Goal: Book appointment/travel/reservation

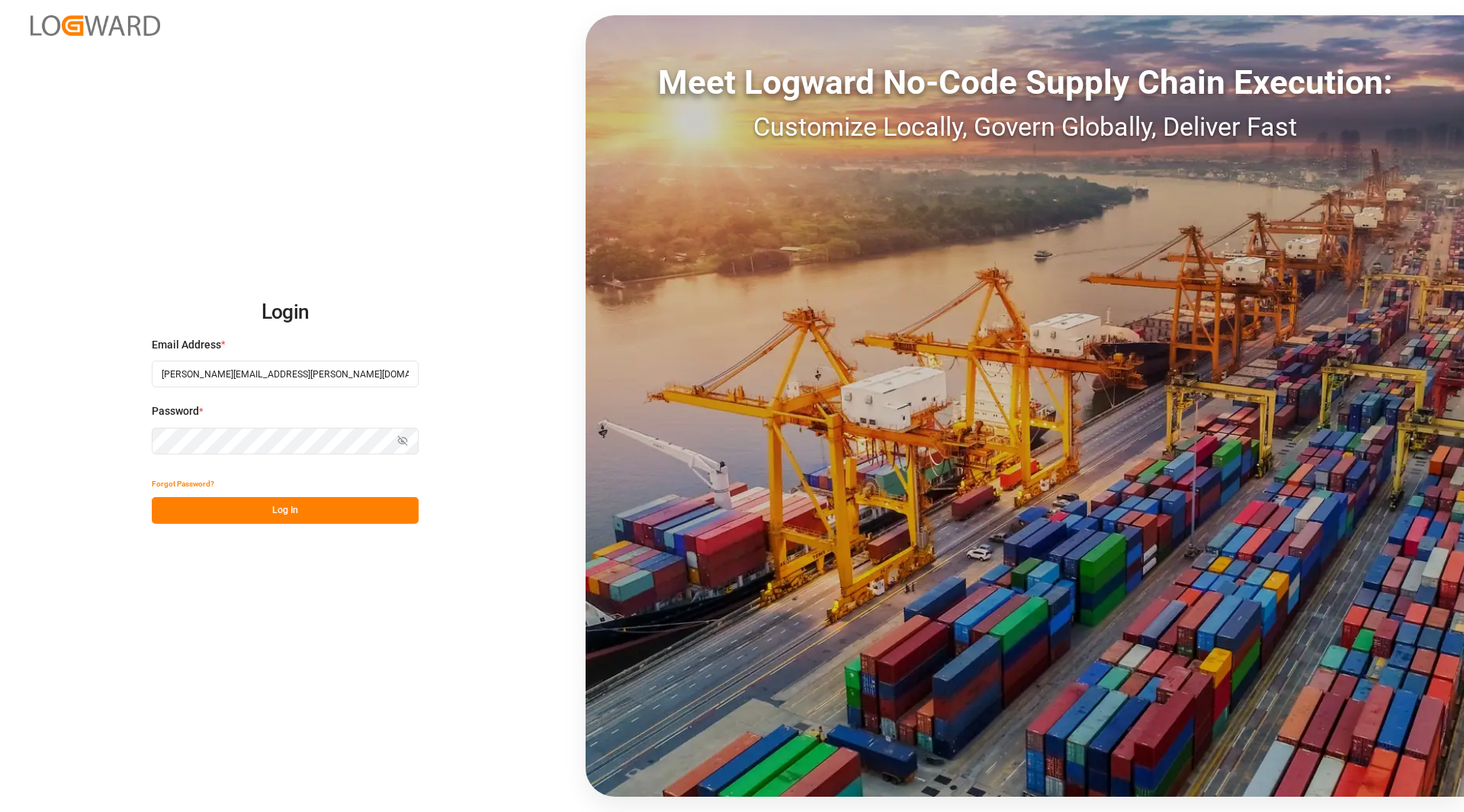
type input "[PERSON_NAME][EMAIL_ADDRESS][PERSON_NAME][DOMAIN_NAME]"
drag, startPoint x: 270, startPoint y: 495, endPoint x: 271, endPoint y: 515, distance: 20.0
click at [270, 498] on div "Forgot Password? Log In" at bounding box center [285, 497] width 266 height 54
click at [283, 504] on button "Log In" at bounding box center [285, 510] width 266 height 27
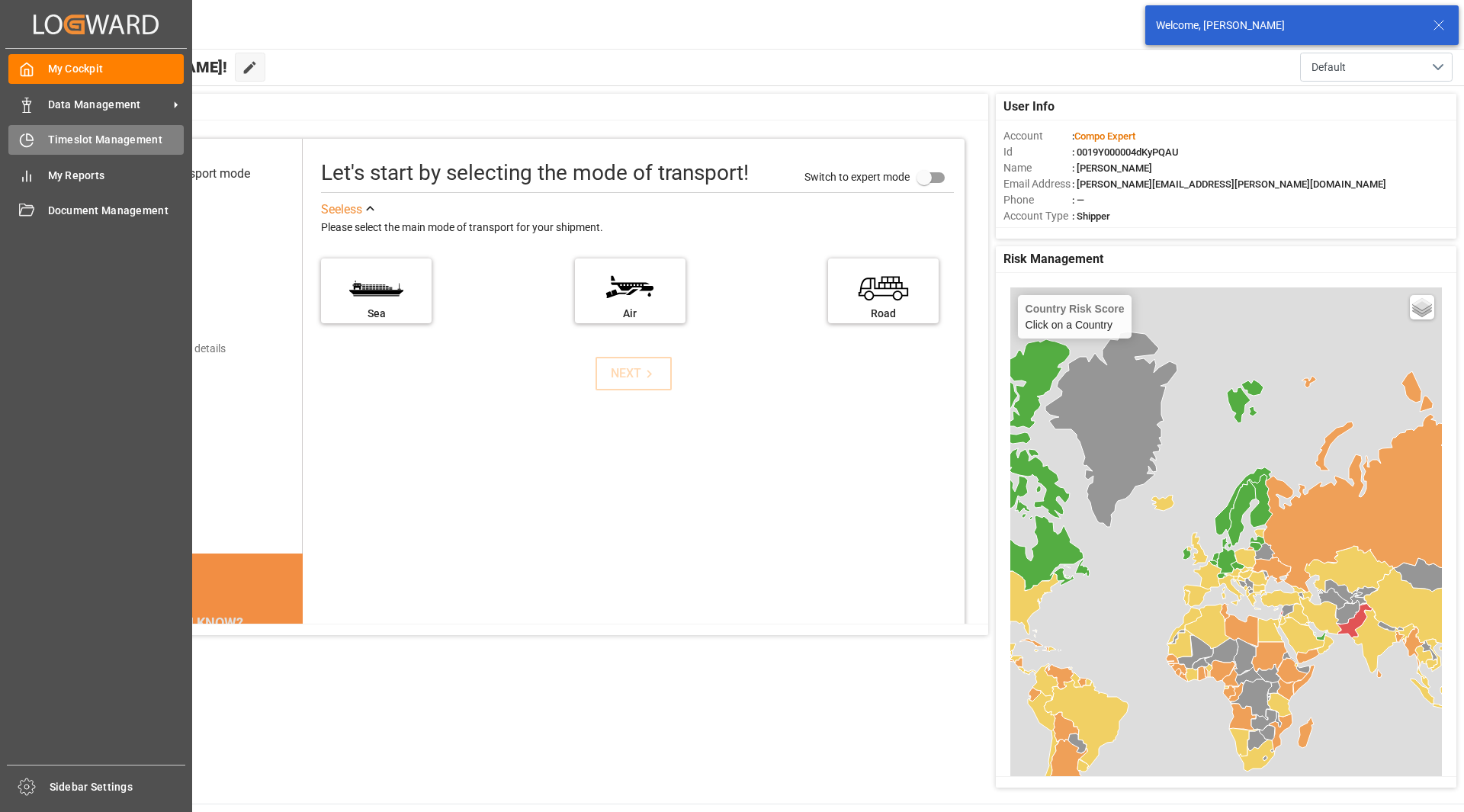
click at [44, 140] on div "Timeslot Management Timeslot Management" at bounding box center [96, 139] width 175 height 29
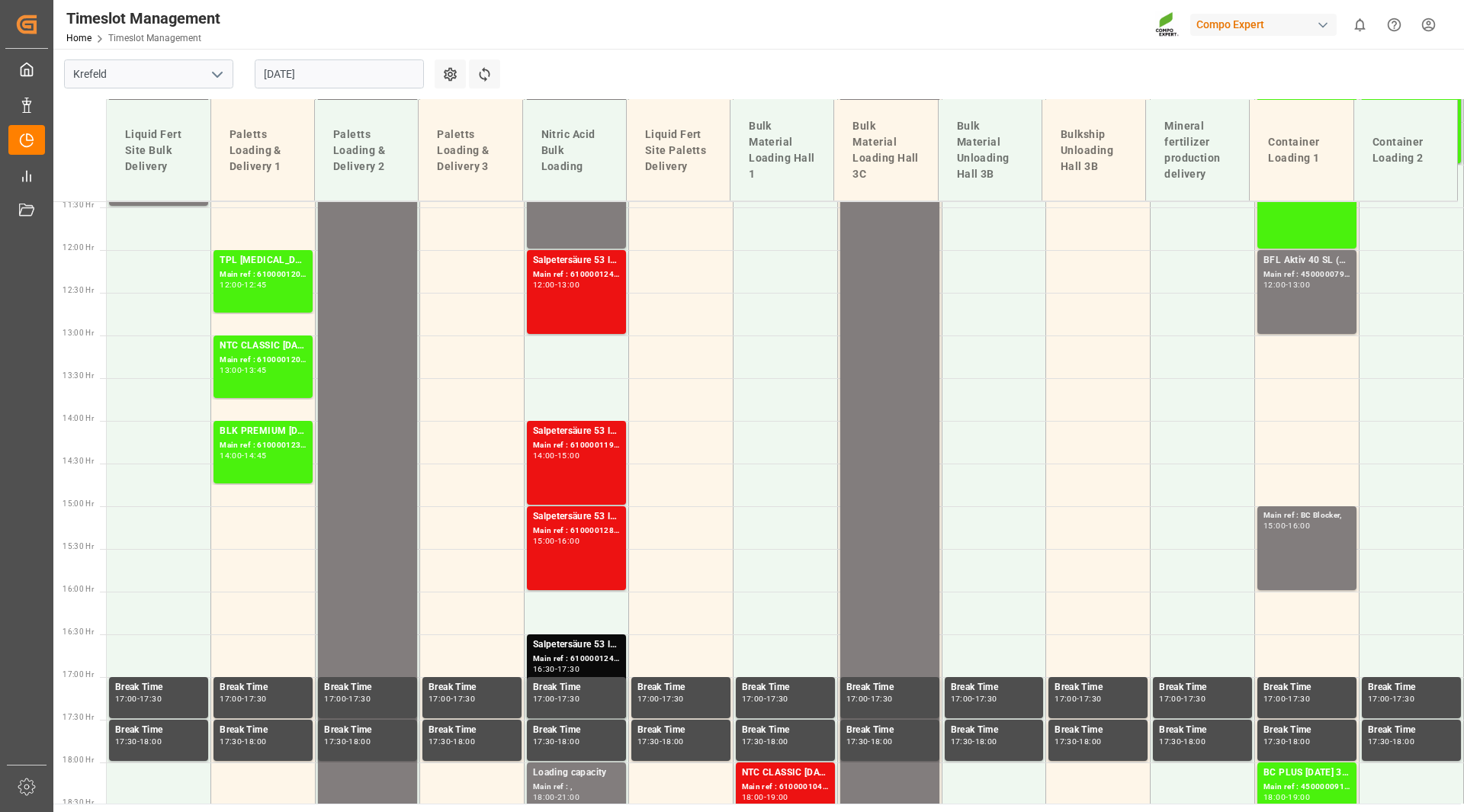
scroll to position [977, 0]
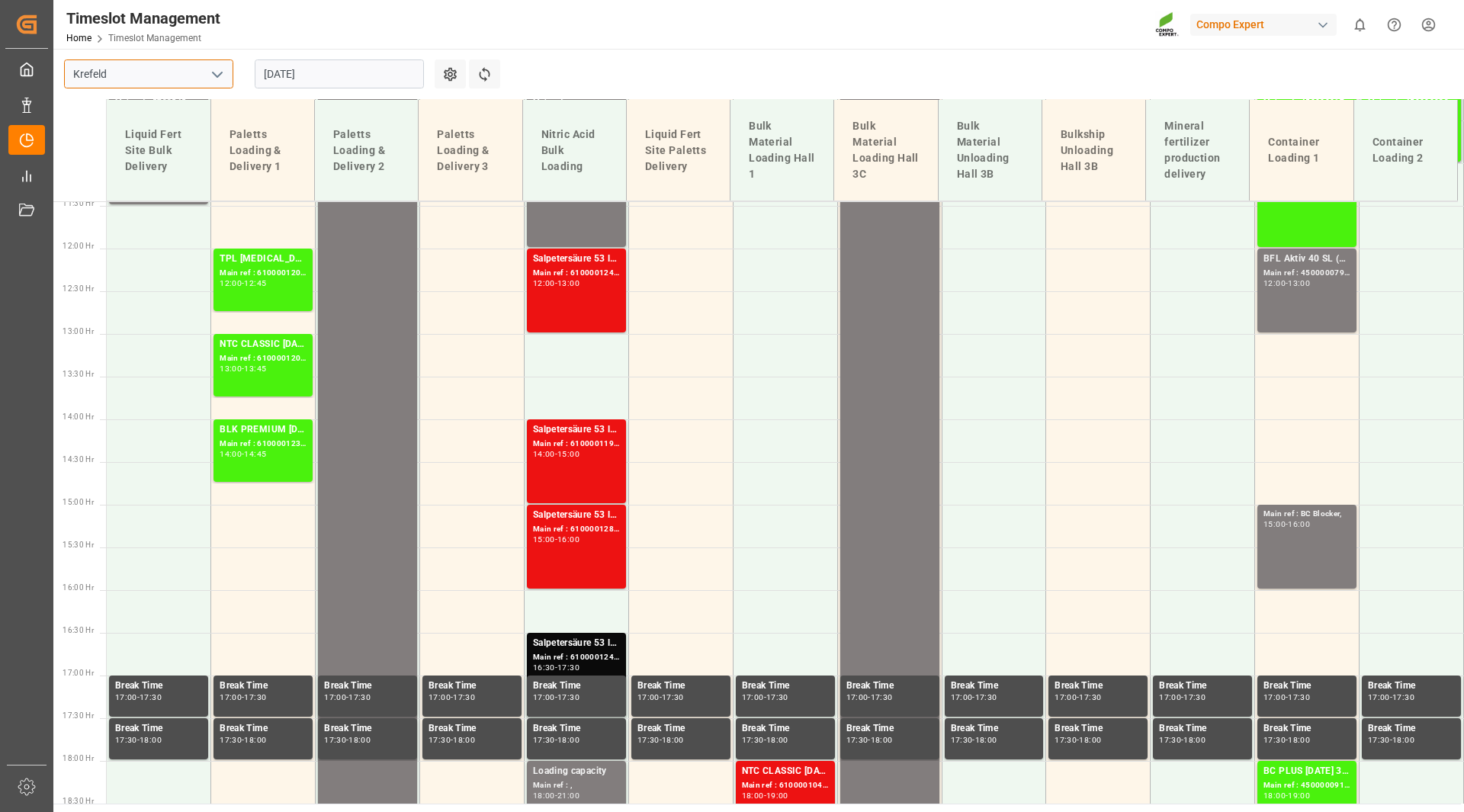
click at [198, 74] on input "Krefeld" at bounding box center [148, 74] width 169 height 29
click at [217, 80] on icon "open menu" at bounding box center [217, 75] width 18 height 18
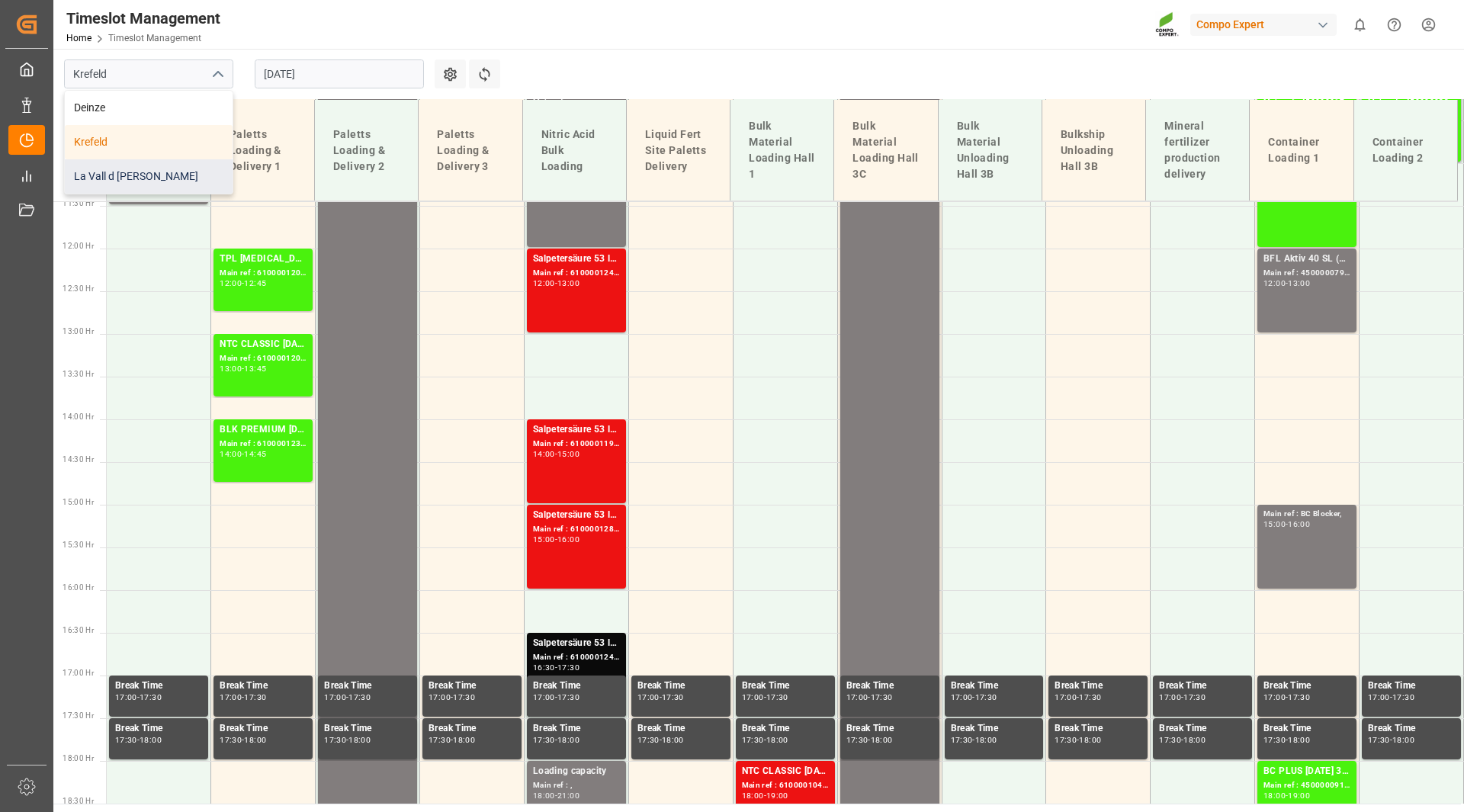
click at [202, 173] on div "La Vall d [PERSON_NAME]" at bounding box center [148, 176] width 168 height 34
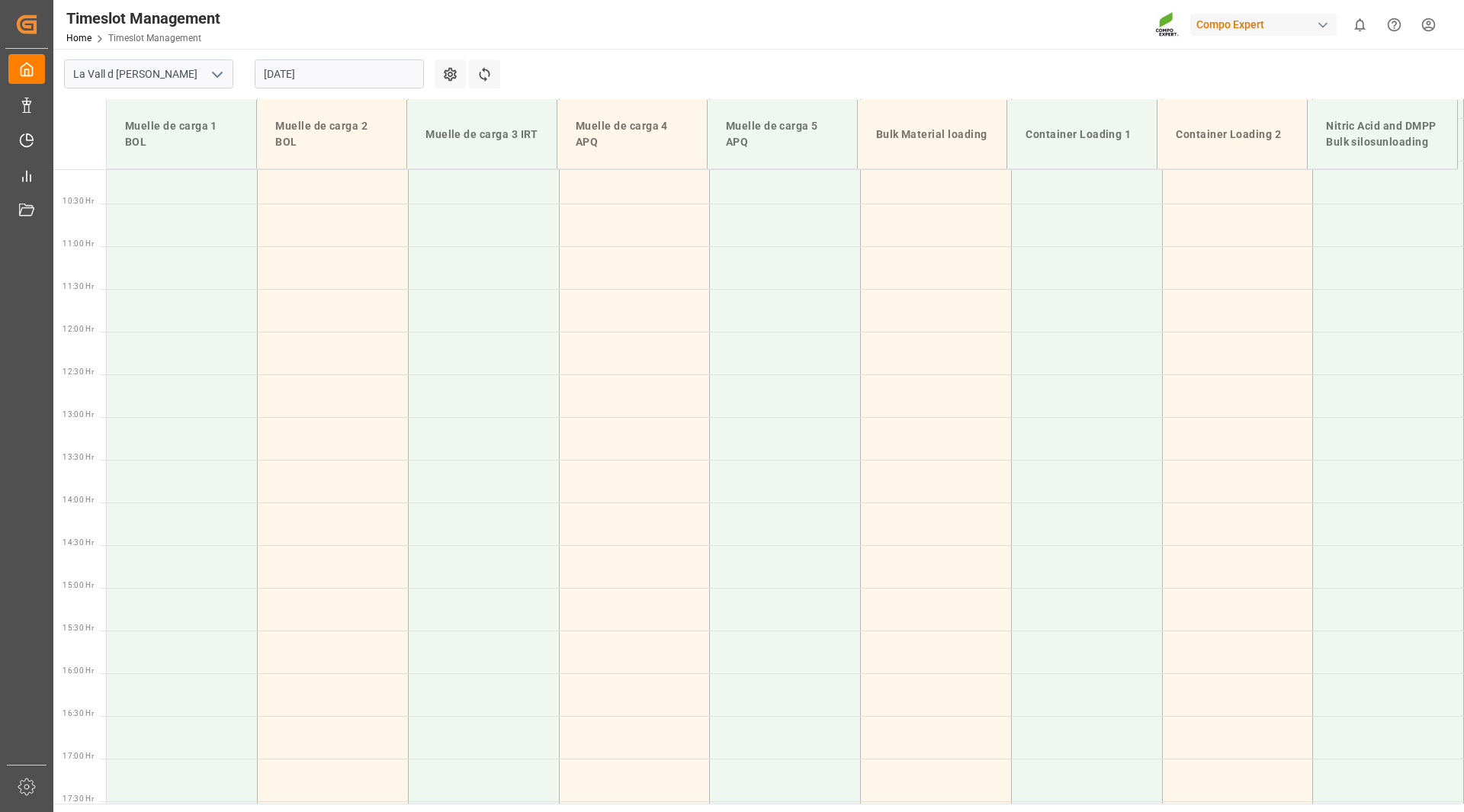
scroll to position [945, 0]
click at [329, 80] on input "[DATE]" at bounding box center [339, 74] width 169 height 29
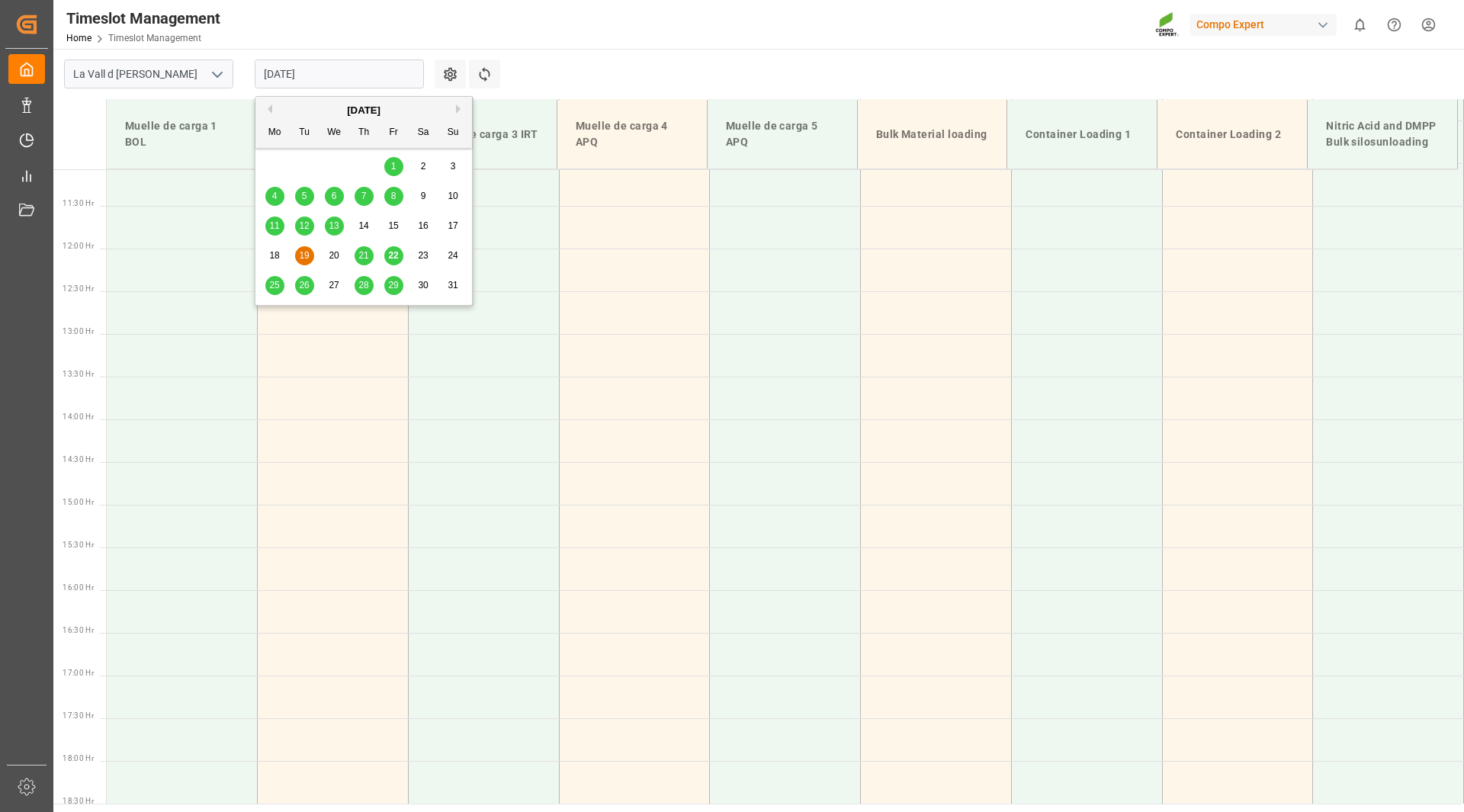
click at [365, 290] on span "28" at bounding box center [364, 285] width 10 height 11
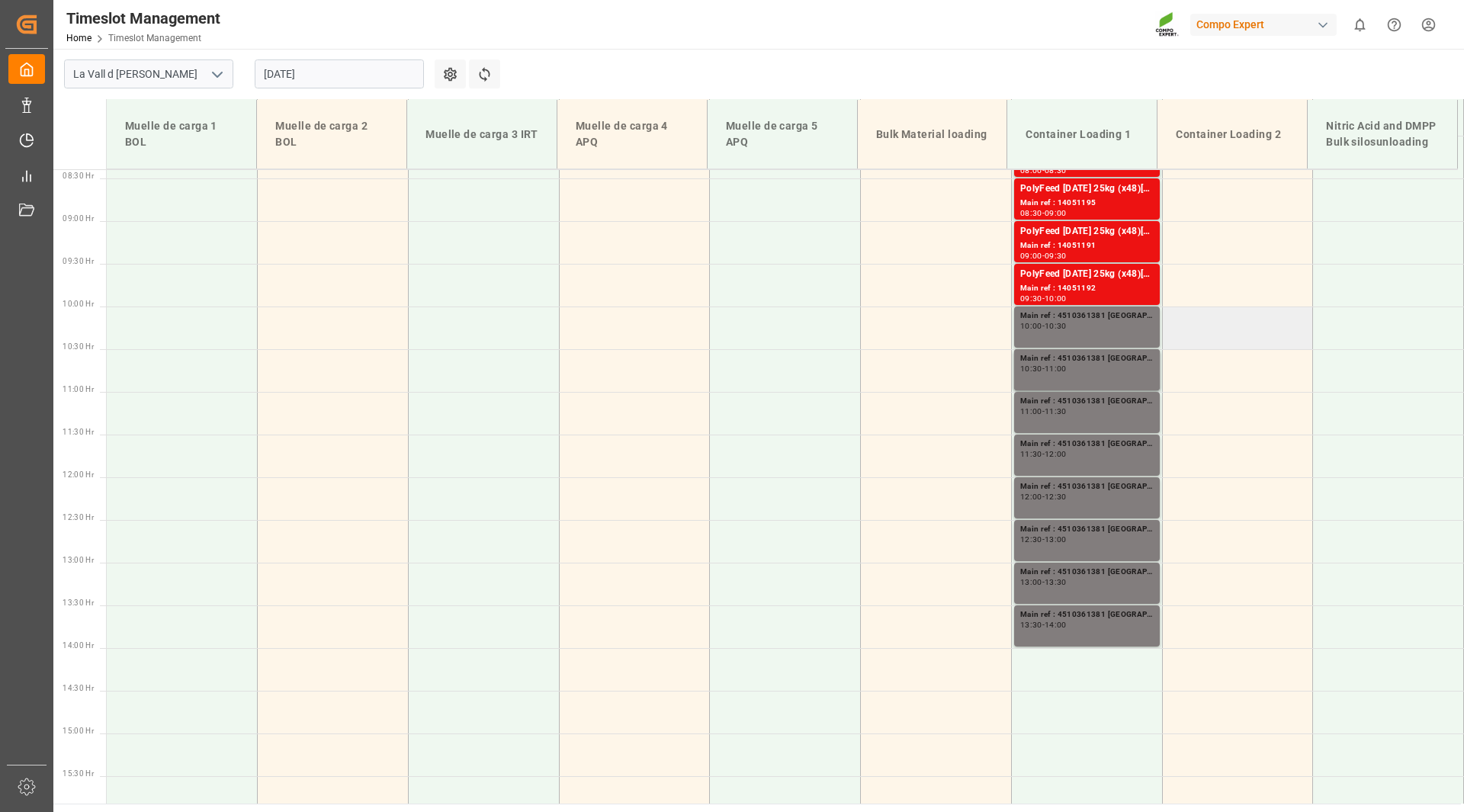
scroll to position [640, 0]
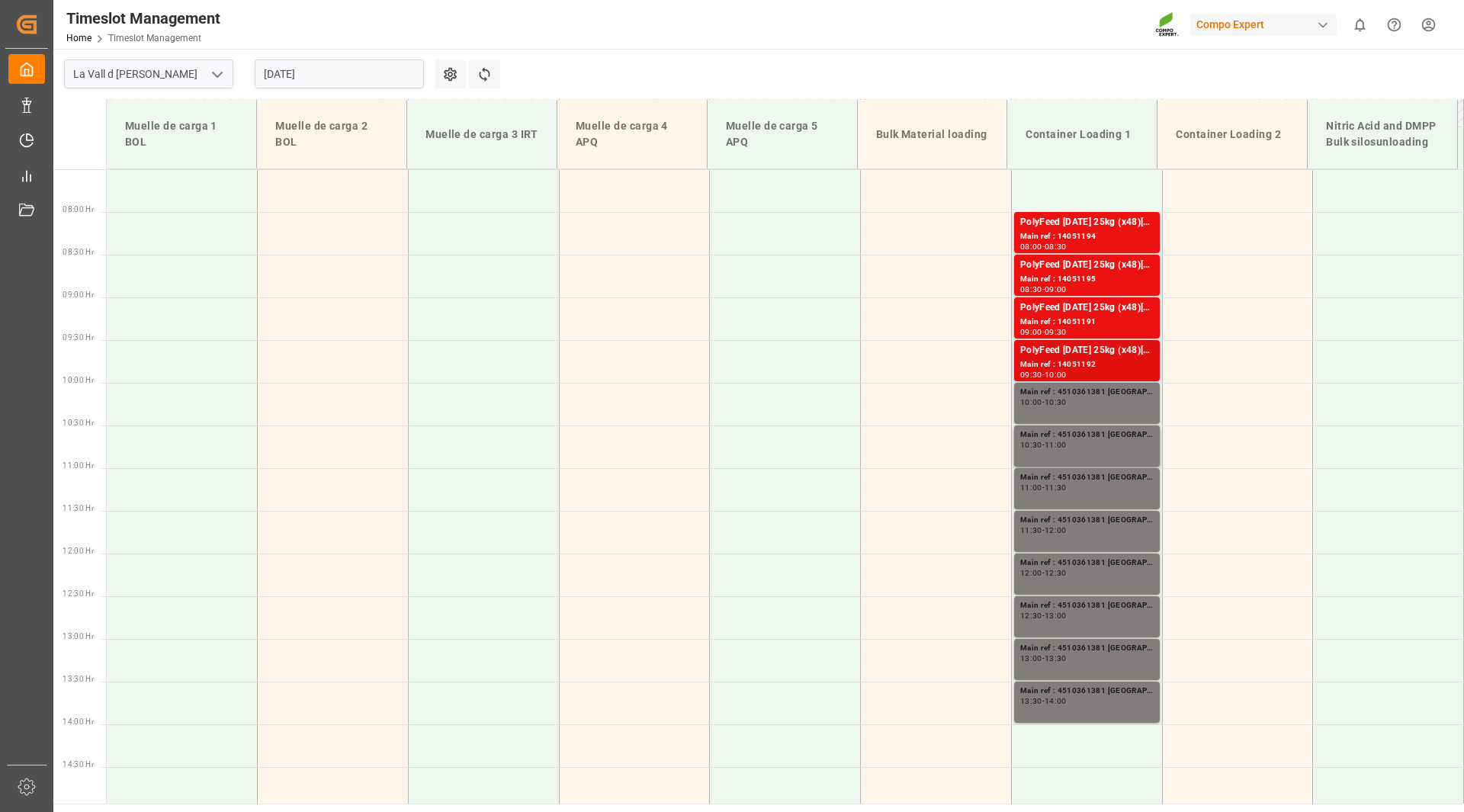
click at [1089, 359] on div "Main ref : 14051192" at bounding box center [1086, 365] width 133 height 13
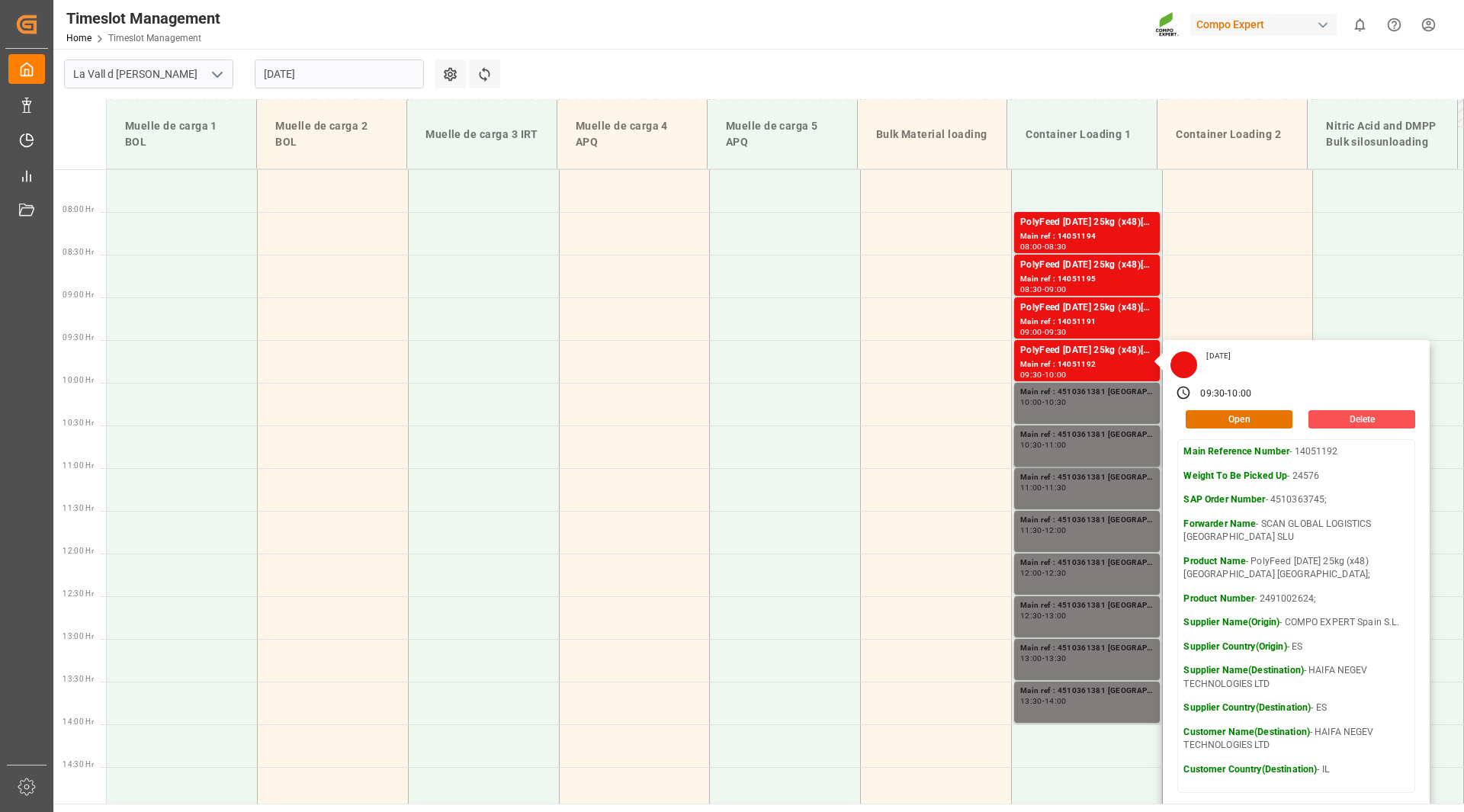
click at [321, 74] on input "[DATE]" at bounding box center [339, 74] width 169 height 29
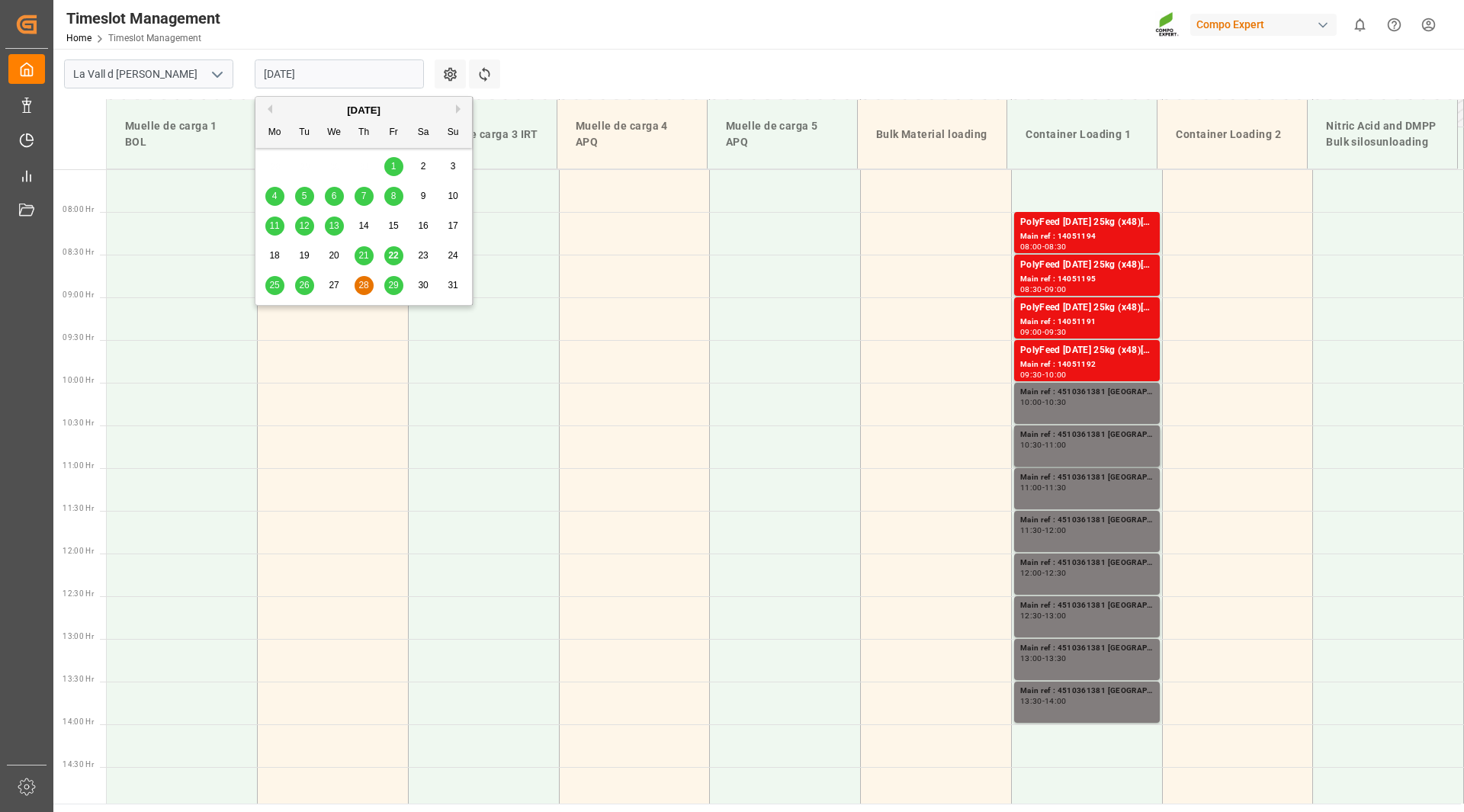
click at [390, 291] on span "29" at bounding box center [393, 285] width 10 height 11
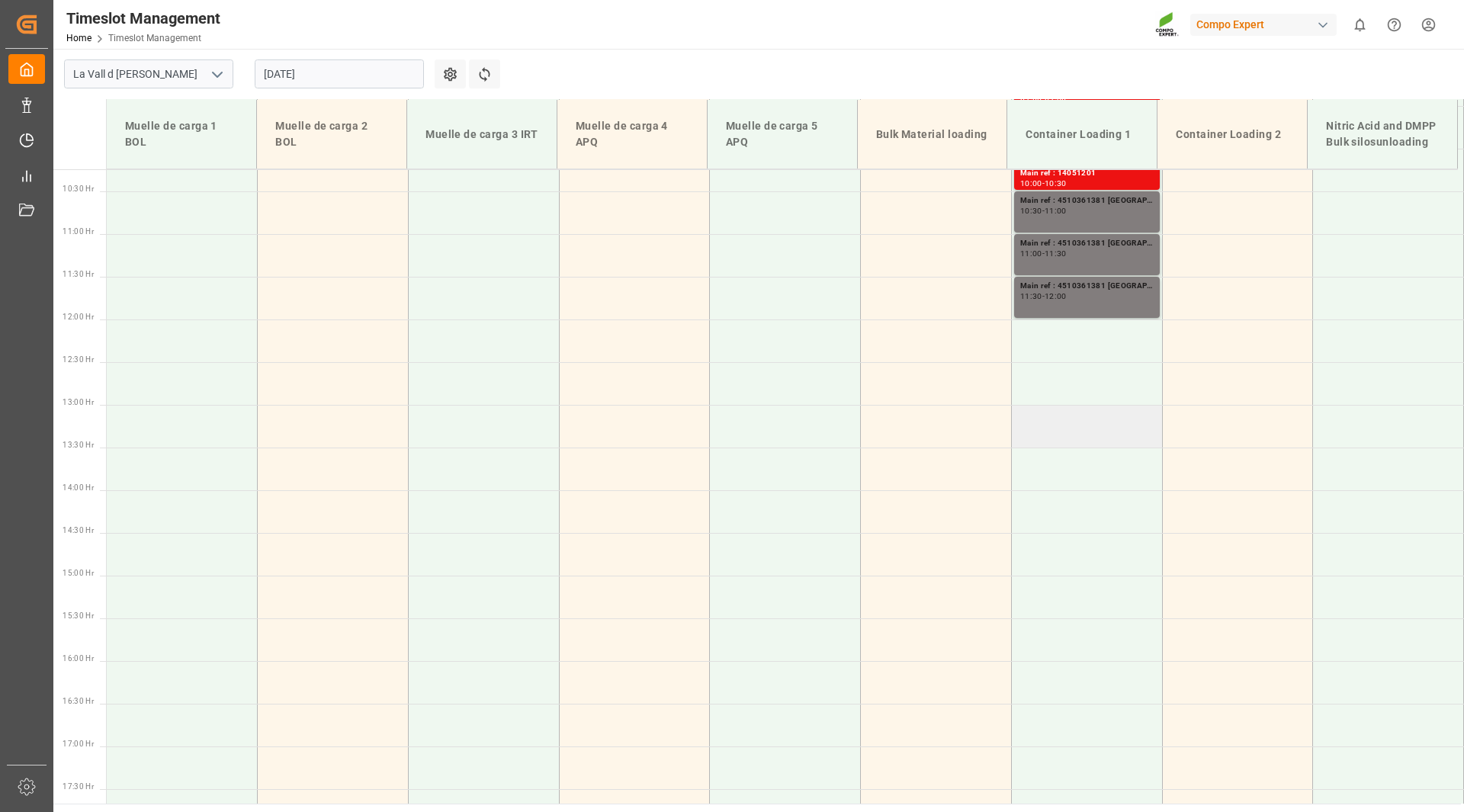
scroll to position [716, 0]
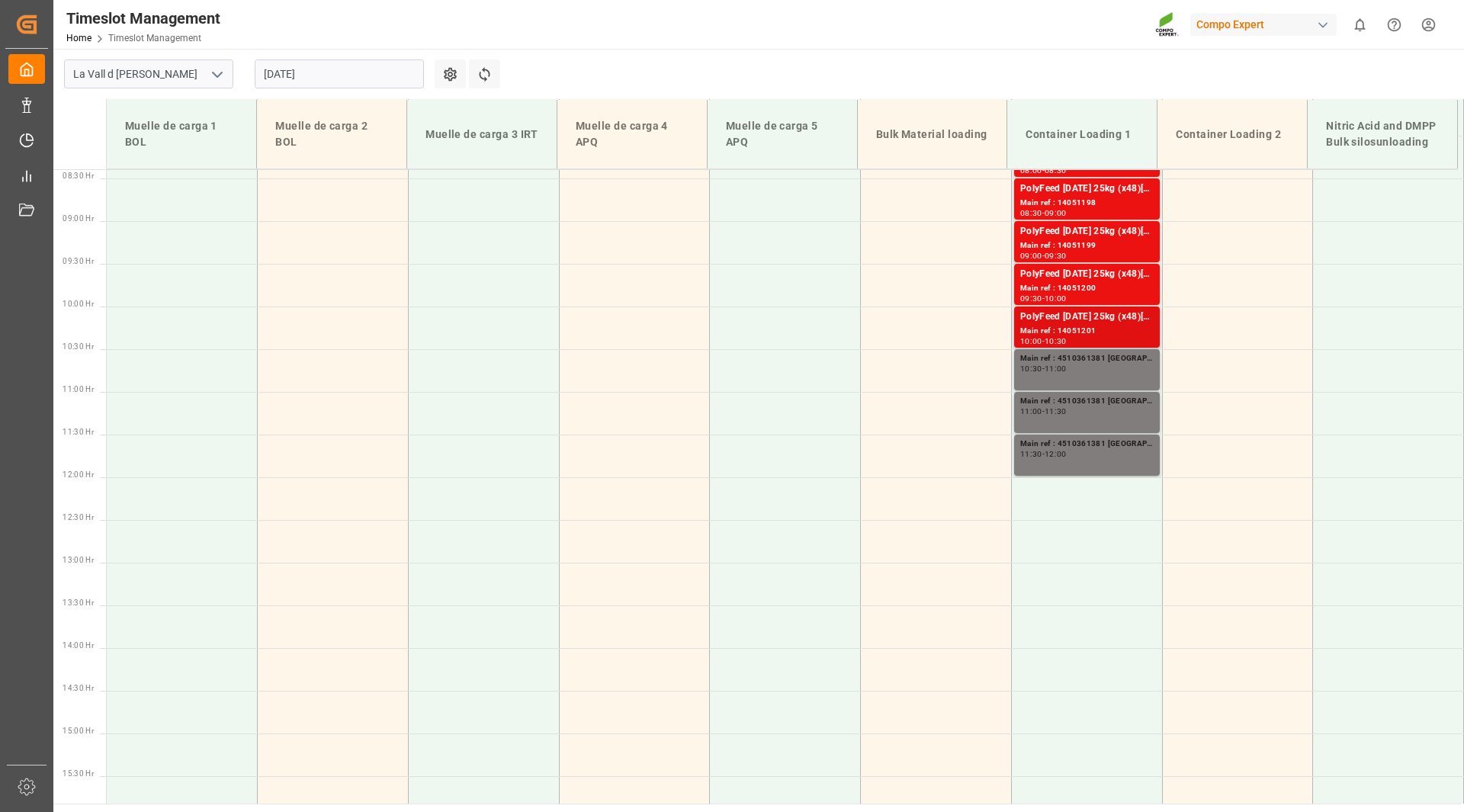
click at [1089, 330] on div "Main ref : 14051201" at bounding box center [1086, 331] width 133 height 13
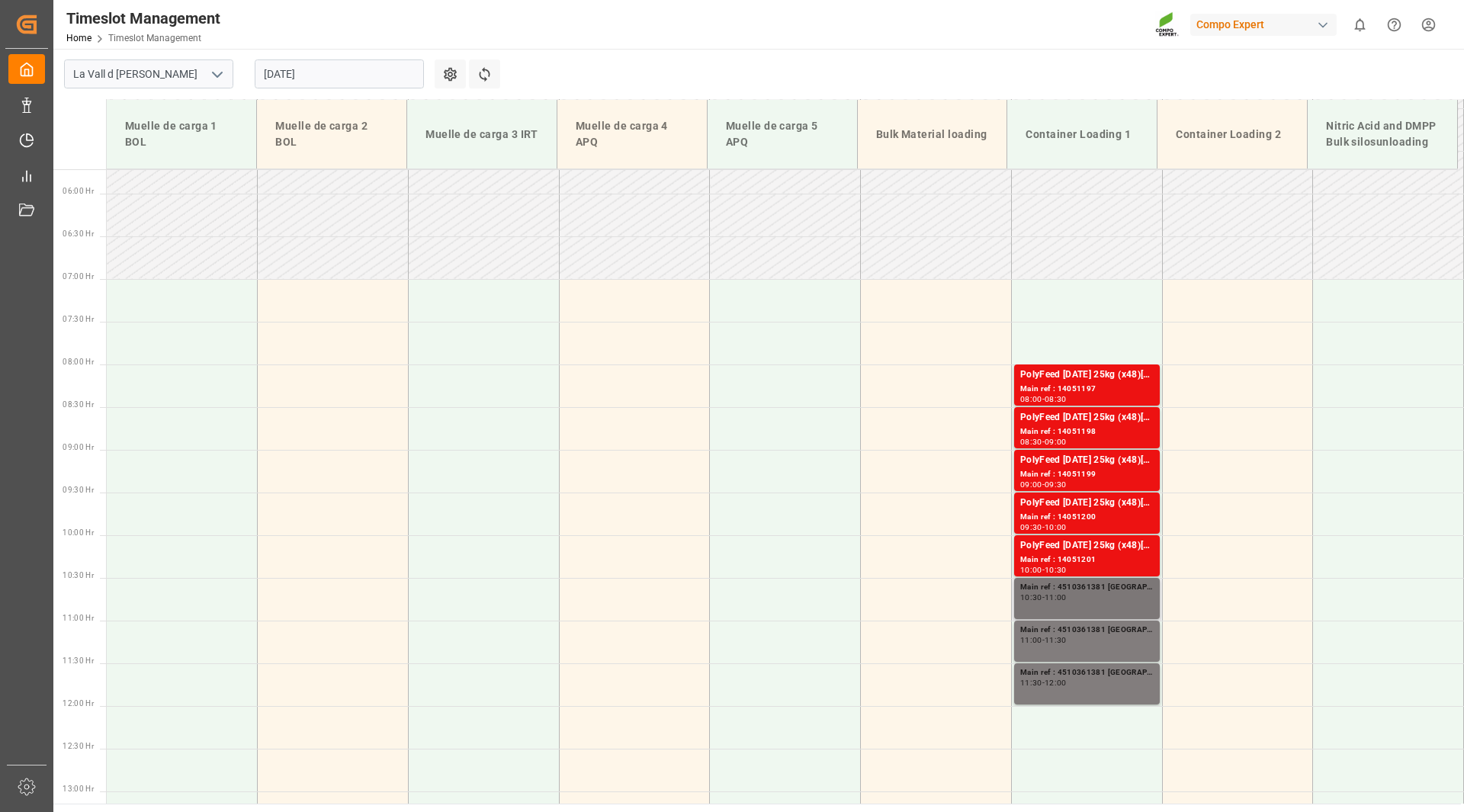
click at [1070, 602] on div "10:30 - 11:00" at bounding box center [1086, 598] width 133 height 8
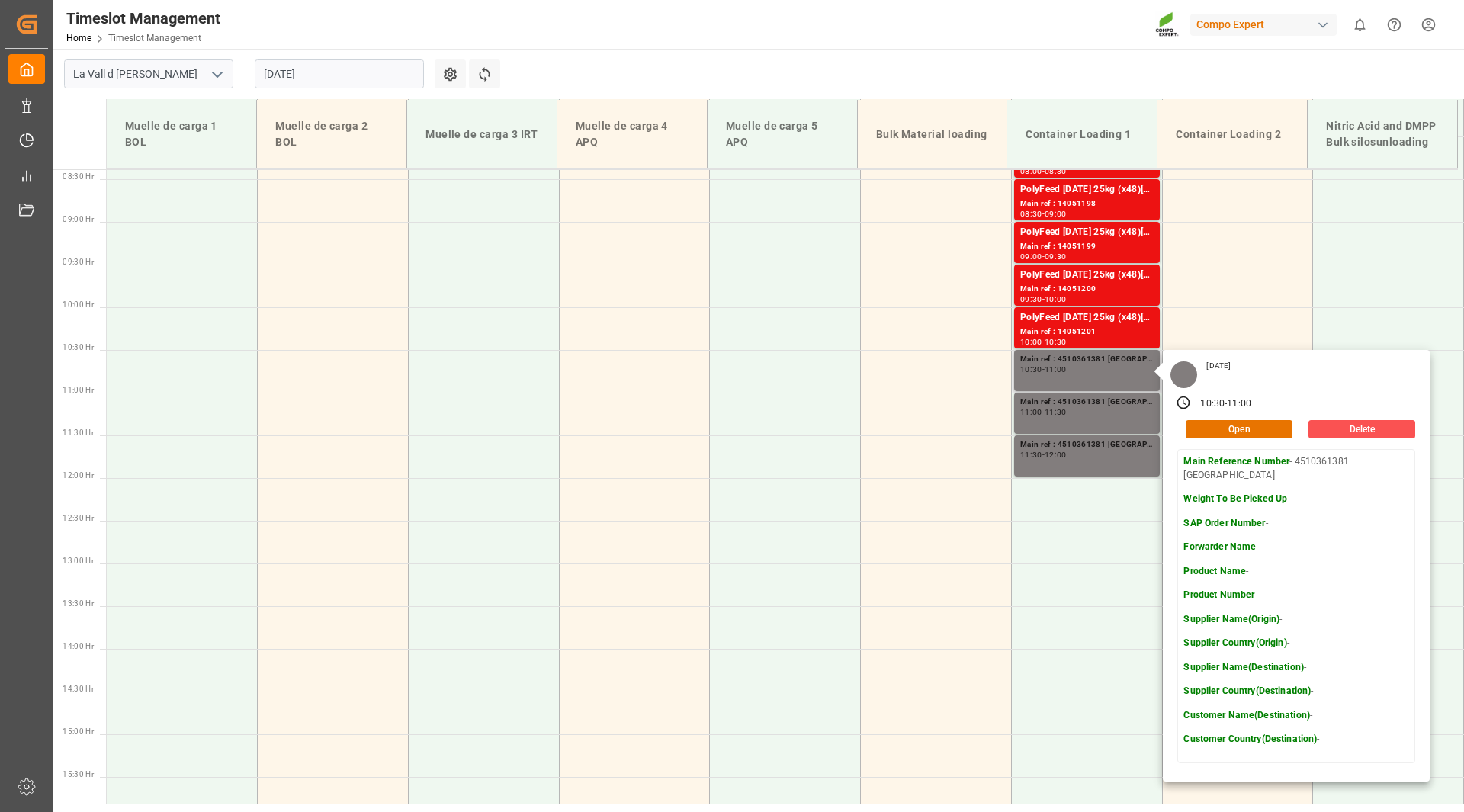
scroll to position [716, 0]
click at [287, 70] on input "[DATE]" at bounding box center [339, 74] width 169 height 29
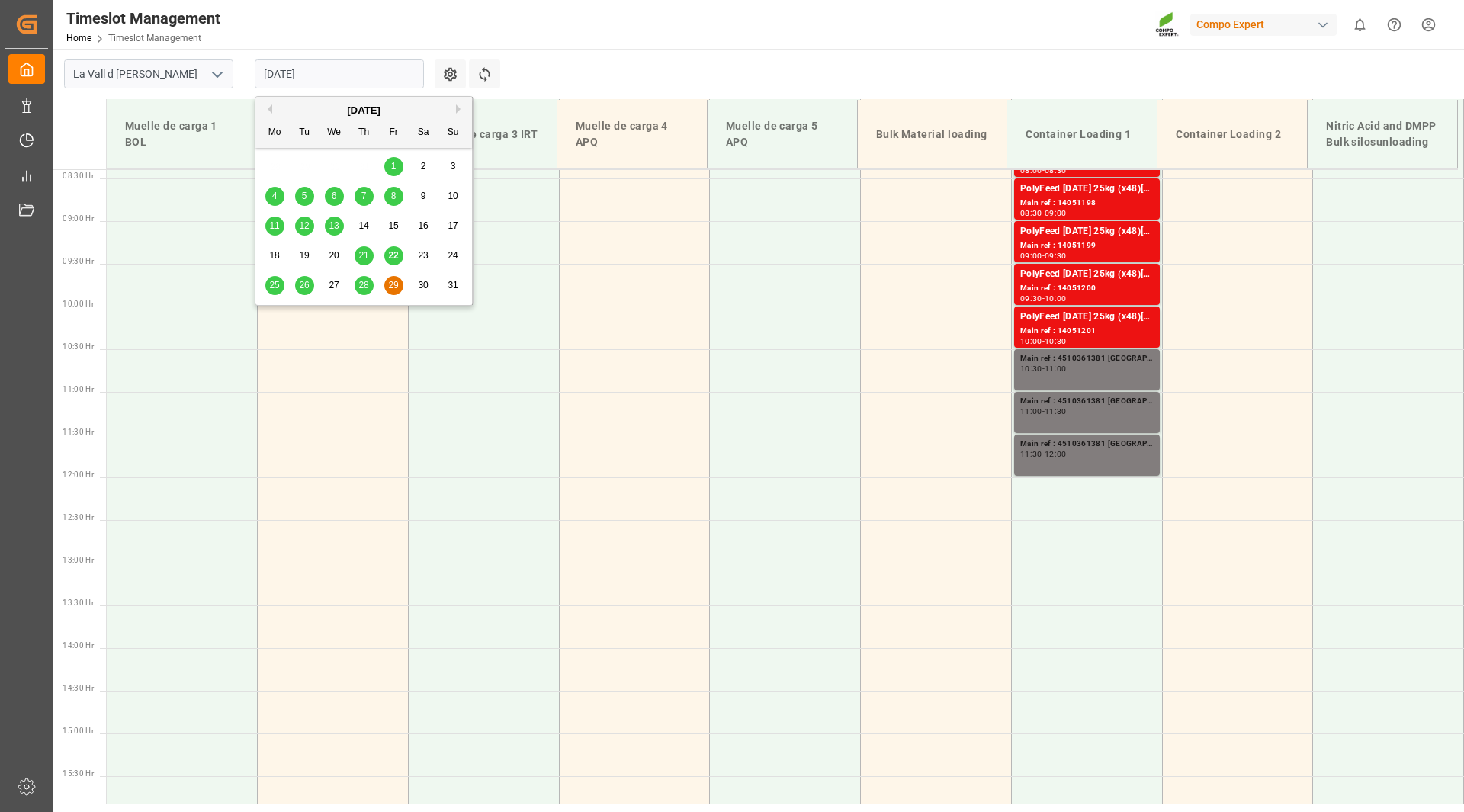
click at [304, 283] on span "26" at bounding box center [304, 285] width 10 height 11
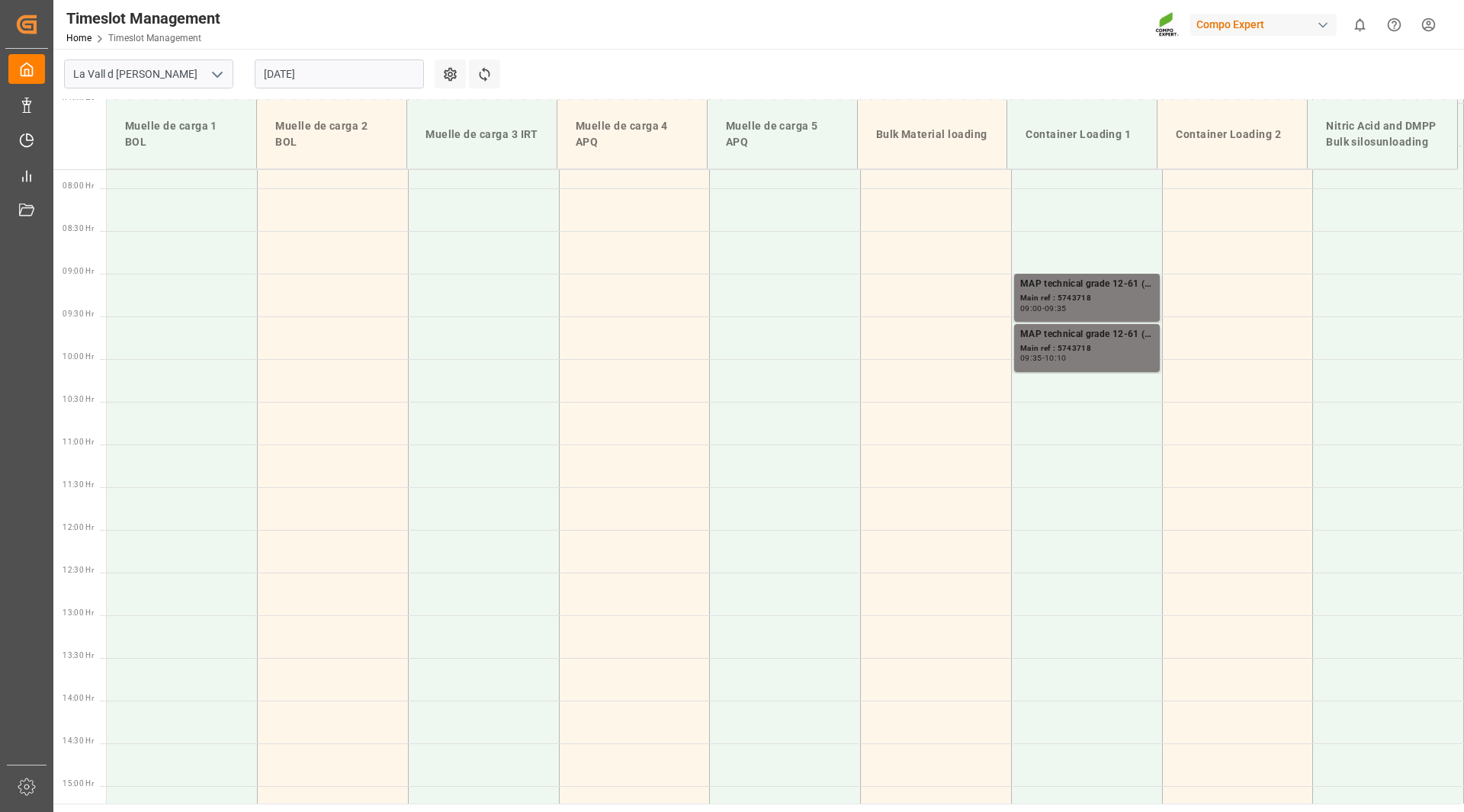
scroll to position [640, 0]
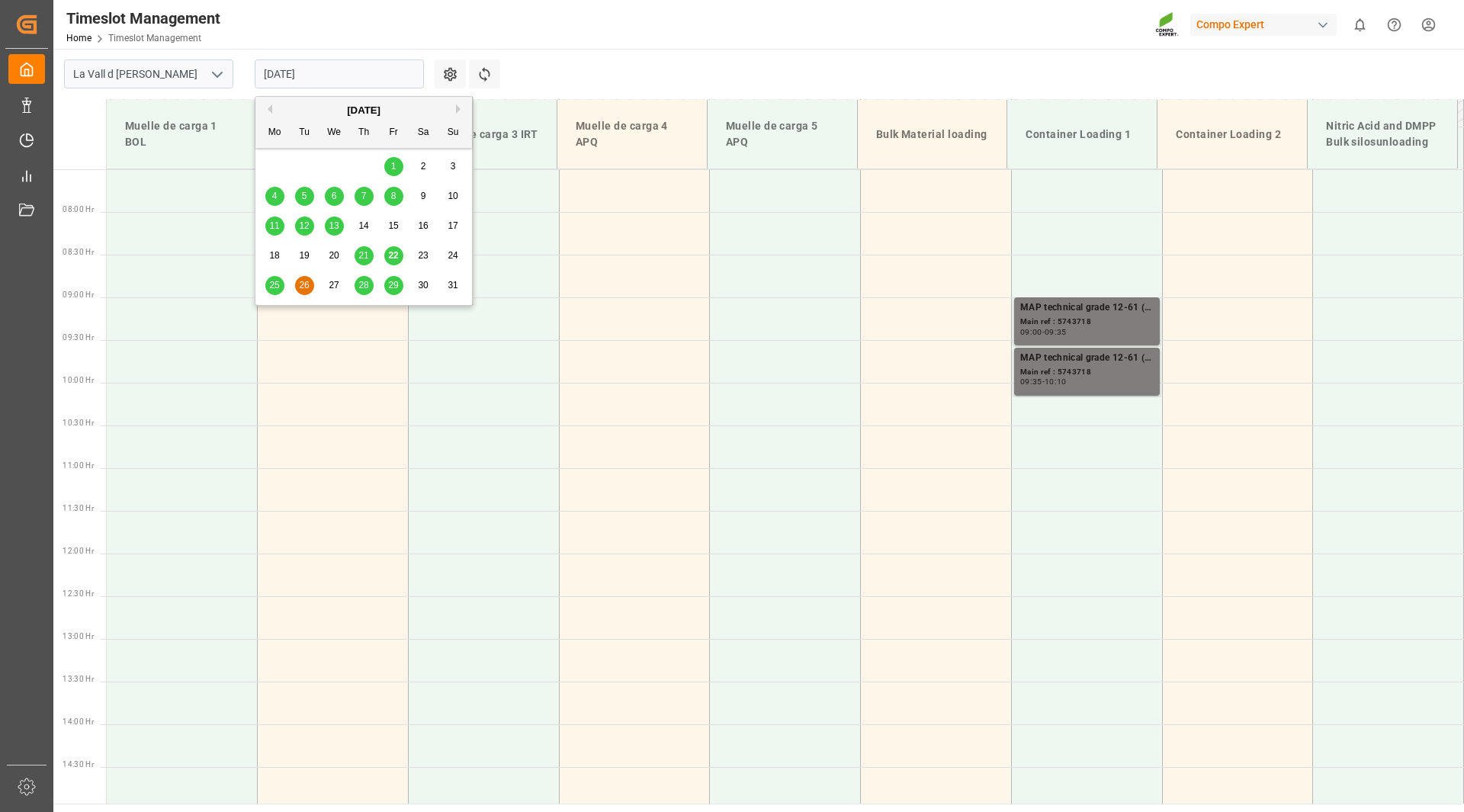
click at [310, 70] on input "[DATE]" at bounding box center [339, 74] width 169 height 29
click at [370, 292] on div "28" at bounding box center [364, 286] width 19 height 18
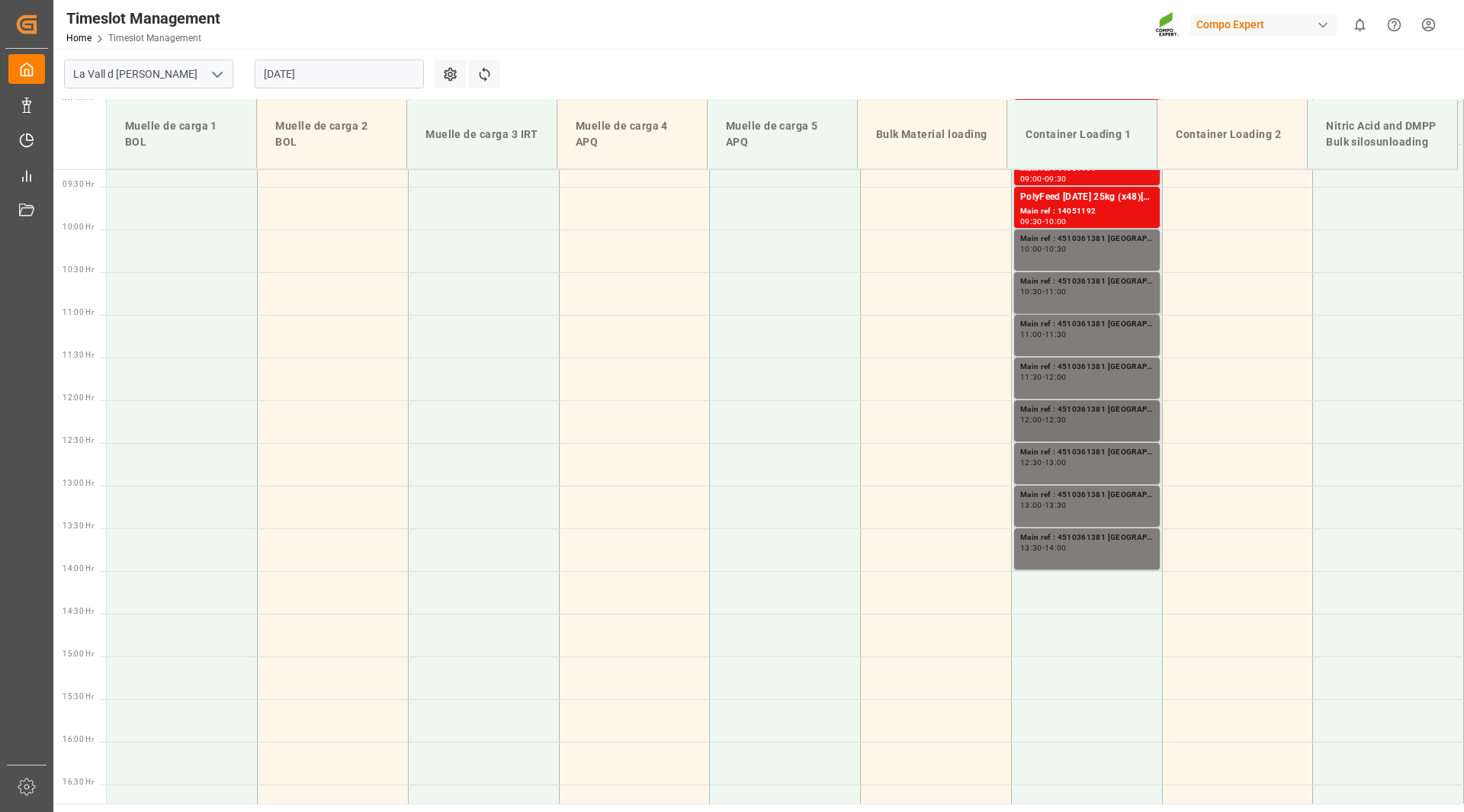
scroll to position [793, 0]
click at [308, 64] on input "[DATE]" at bounding box center [339, 74] width 169 height 29
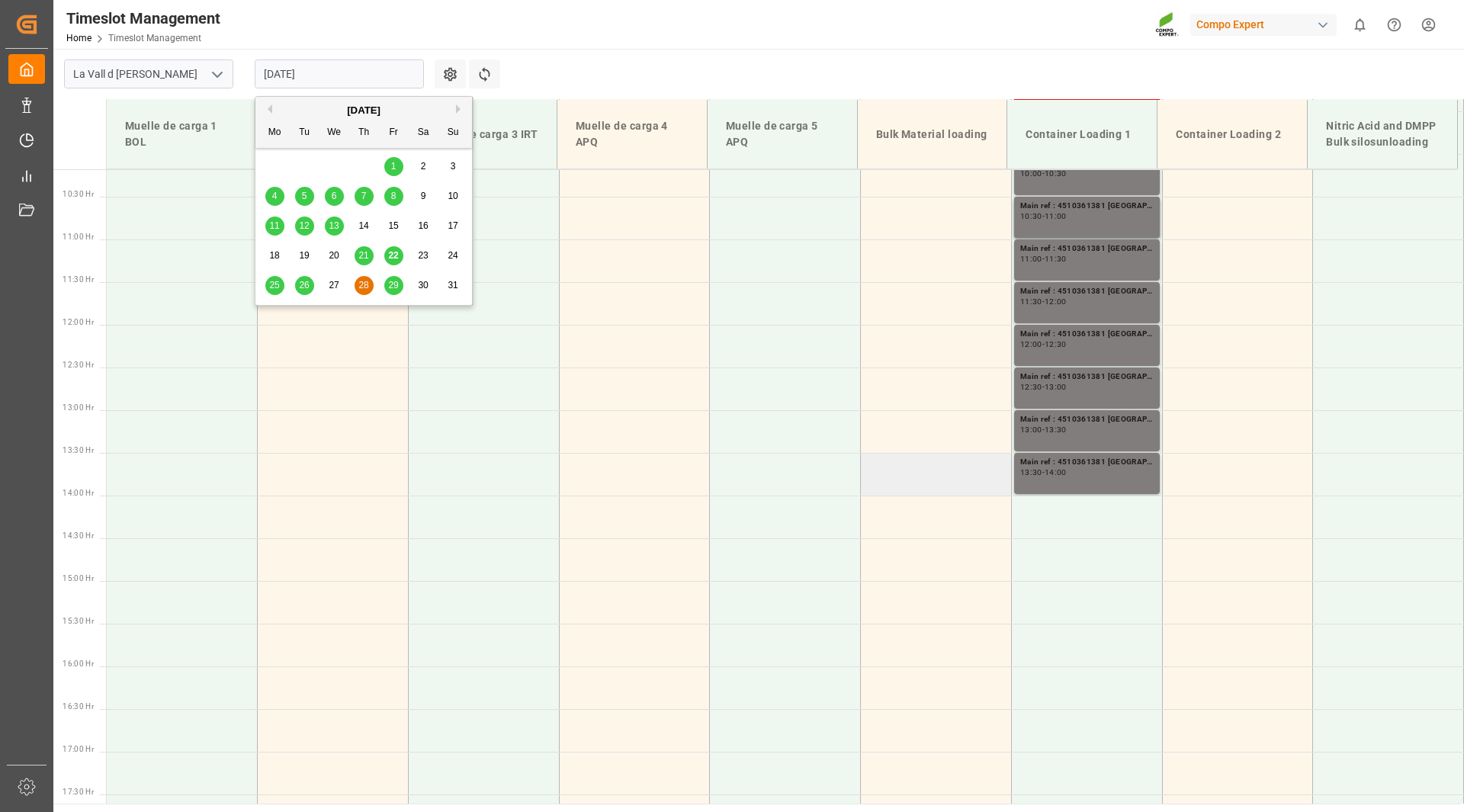
scroll to position [640, 0]
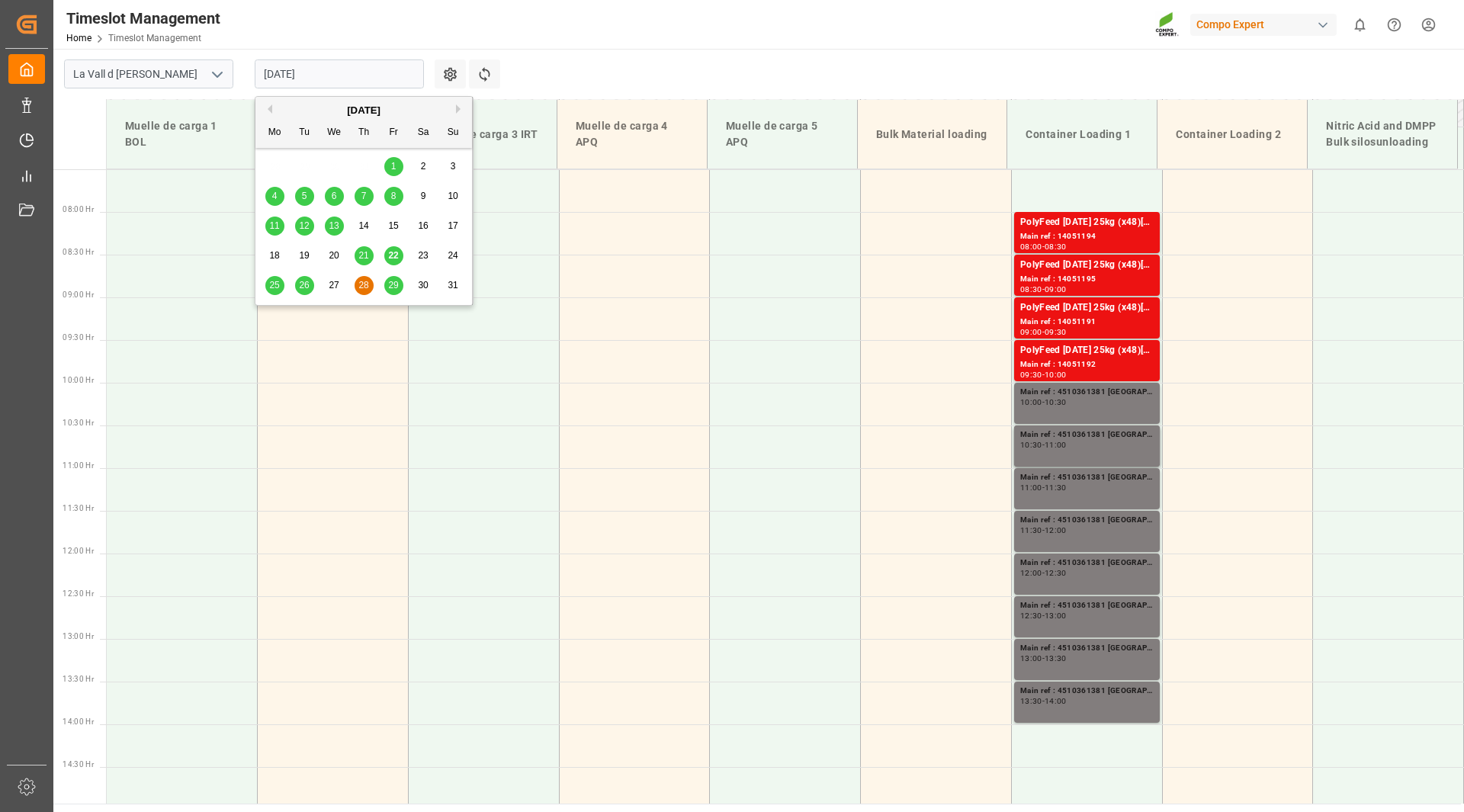
click at [393, 283] on span "29" at bounding box center [393, 285] width 10 height 11
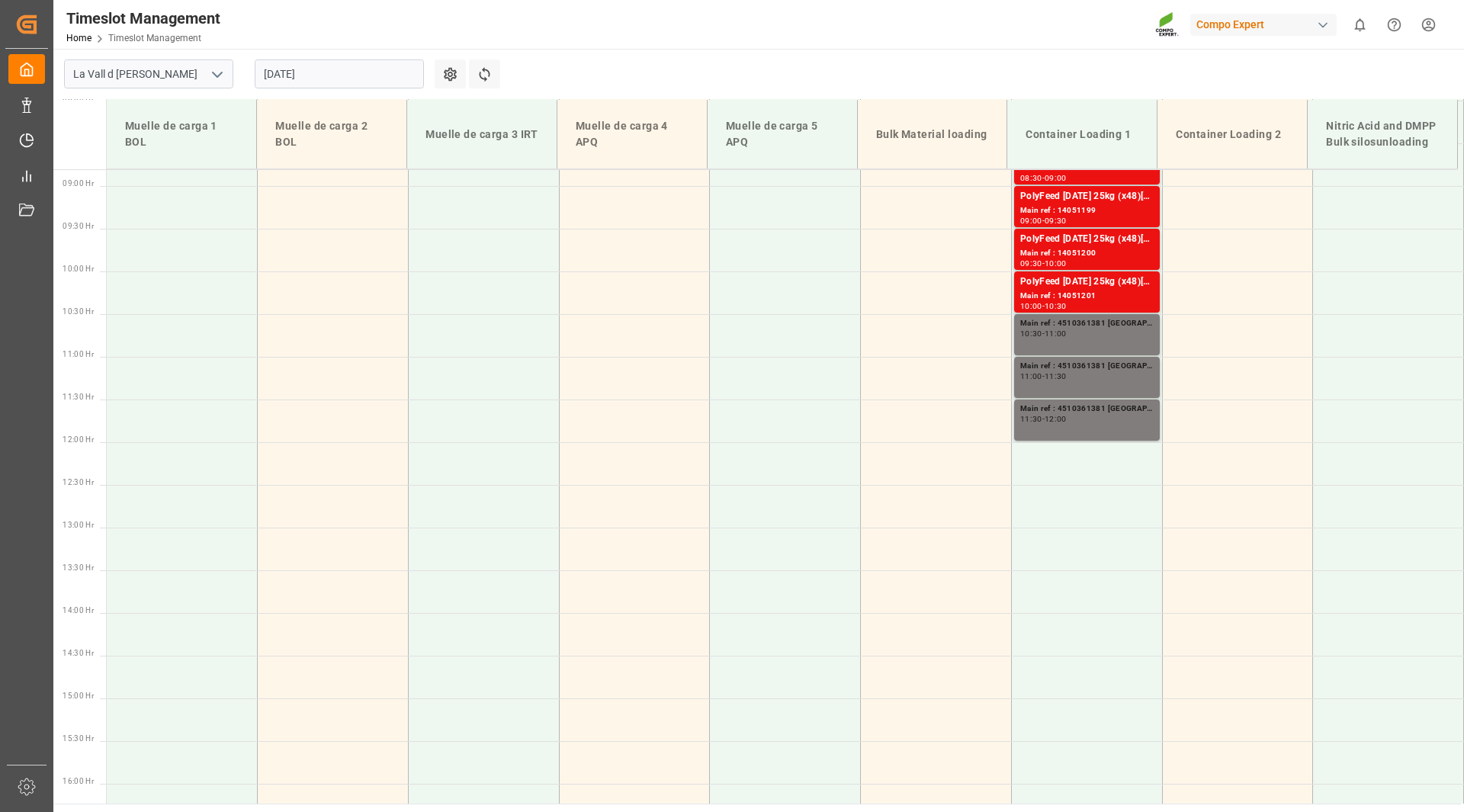
scroll to position [716, 0]
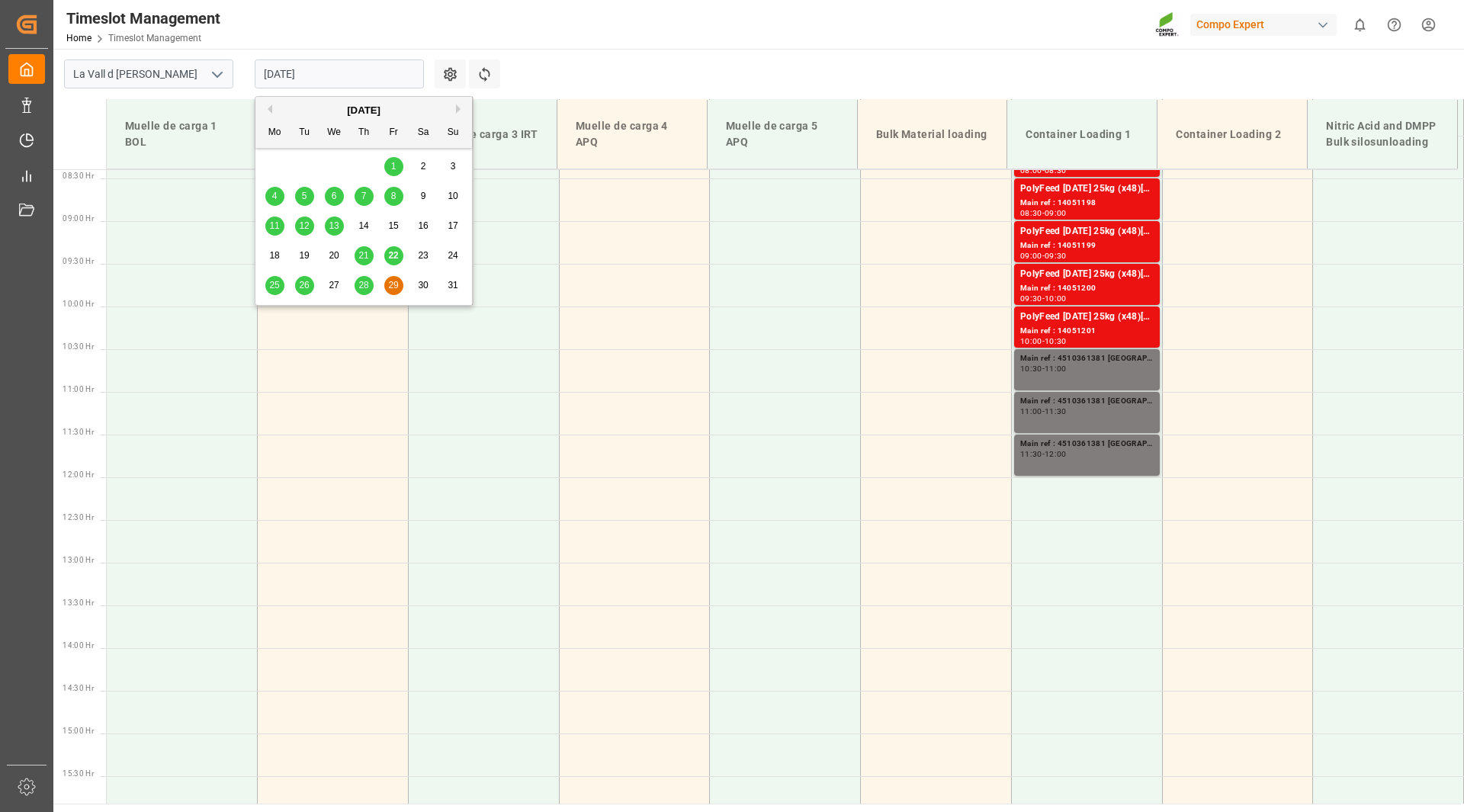
drag, startPoint x: 317, startPoint y: 79, endPoint x: 321, endPoint y: 96, distance: 17.5
click at [317, 80] on input "[DATE]" at bounding box center [339, 74] width 169 height 29
click at [370, 289] on div "28" at bounding box center [364, 286] width 19 height 18
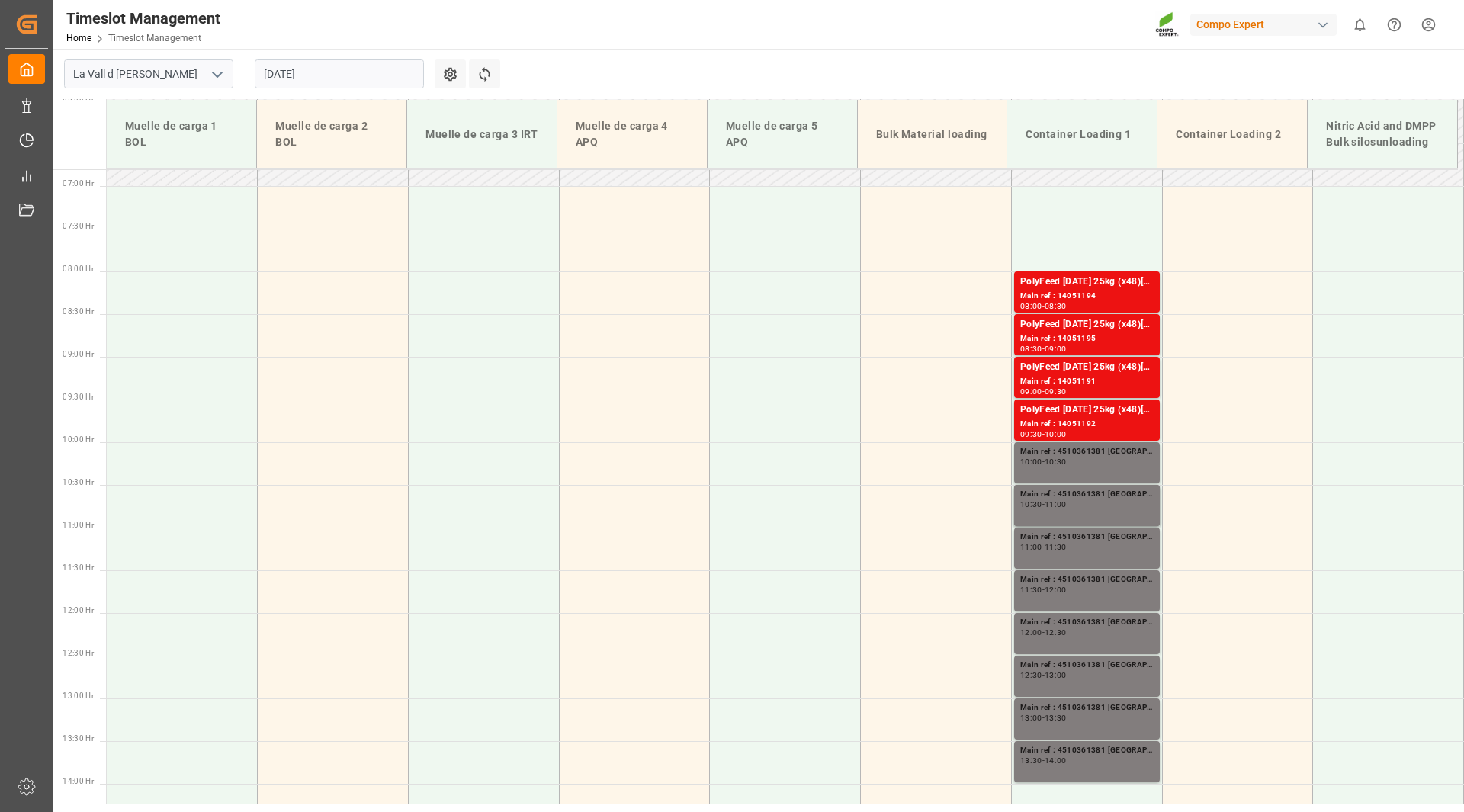
scroll to position [564, 0]
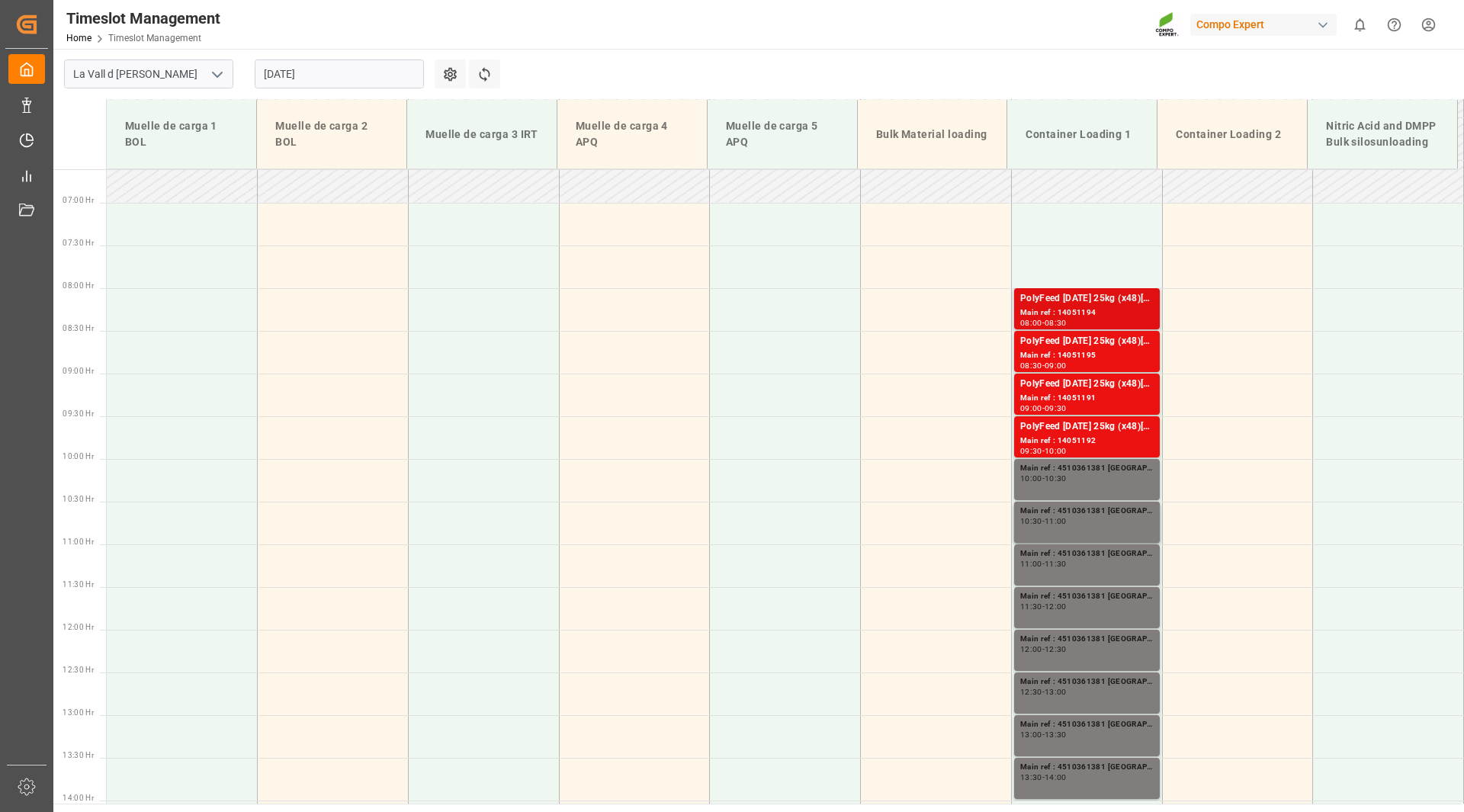
click at [1079, 310] on div "Main ref : 14051194" at bounding box center [1086, 313] width 133 height 13
click at [367, 78] on input "[DATE]" at bounding box center [339, 74] width 169 height 29
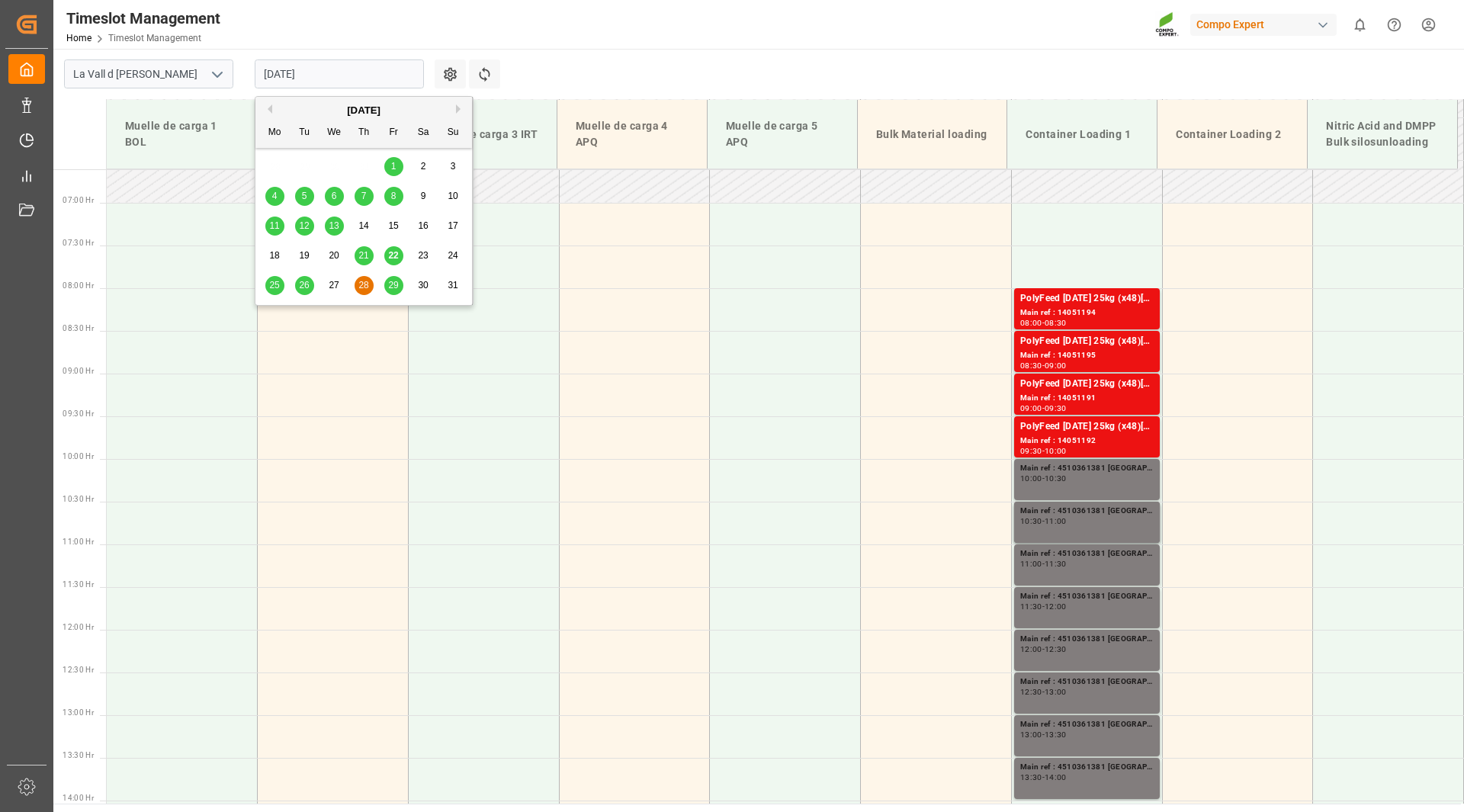
click at [387, 283] on div "29" at bounding box center [393, 286] width 19 height 18
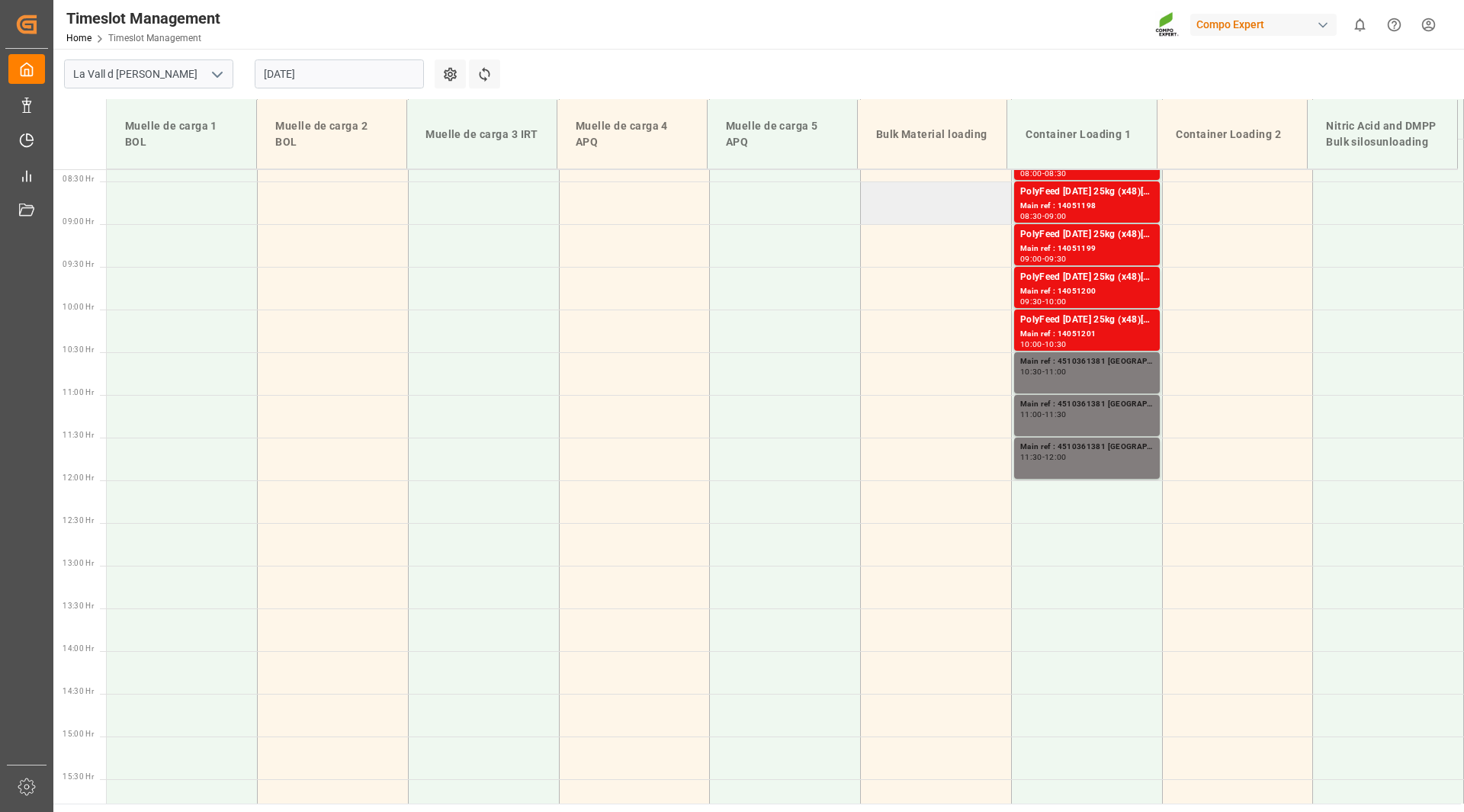
scroll to position [716, 0]
click at [1102, 415] on div "11:00 - 11:30" at bounding box center [1086, 412] width 133 height 8
click at [351, 79] on input "[DATE]" at bounding box center [339, 74] width 169 height 29
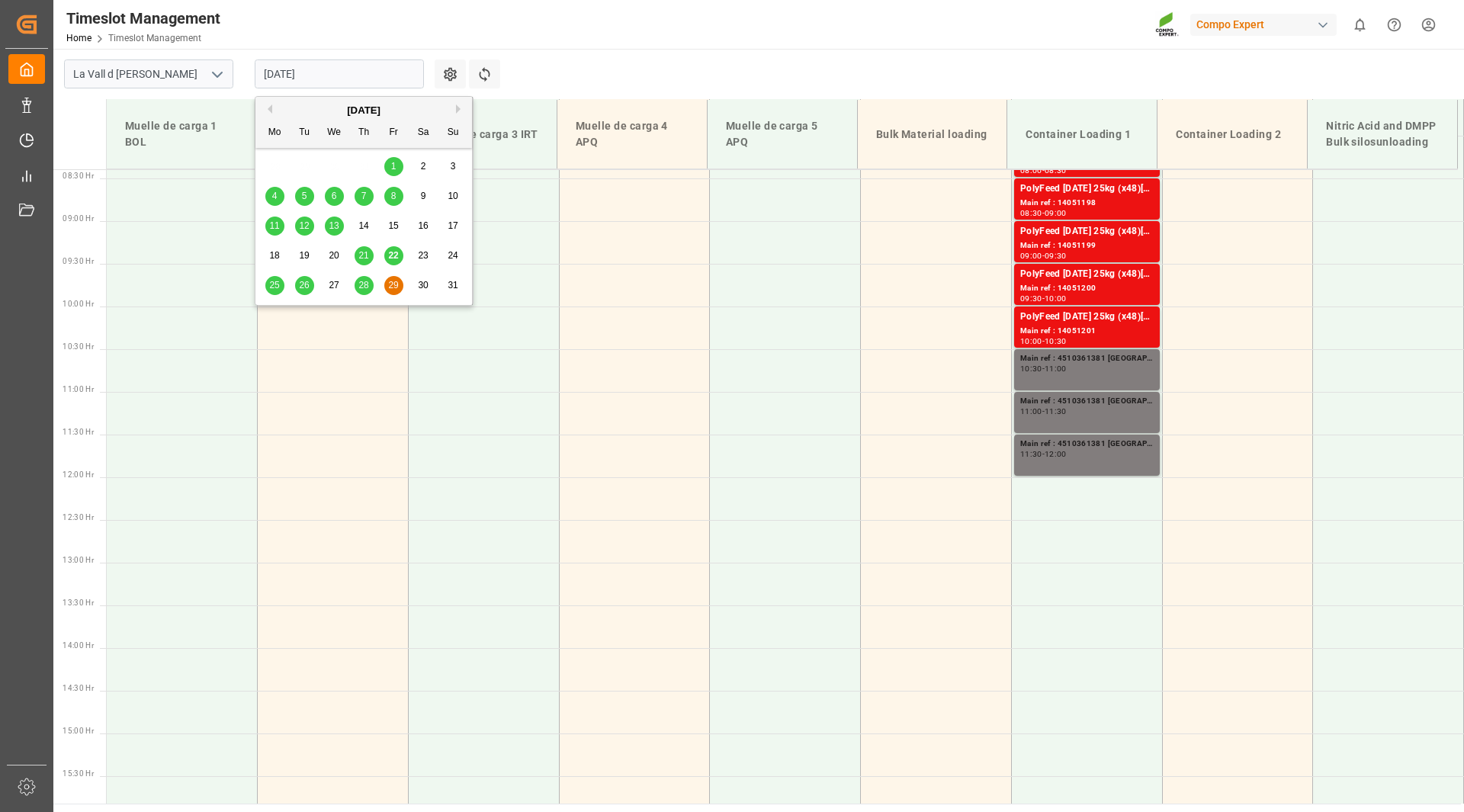
click at [360, 289] on span "28" at bounding box center [364, 285] width 10 height 11
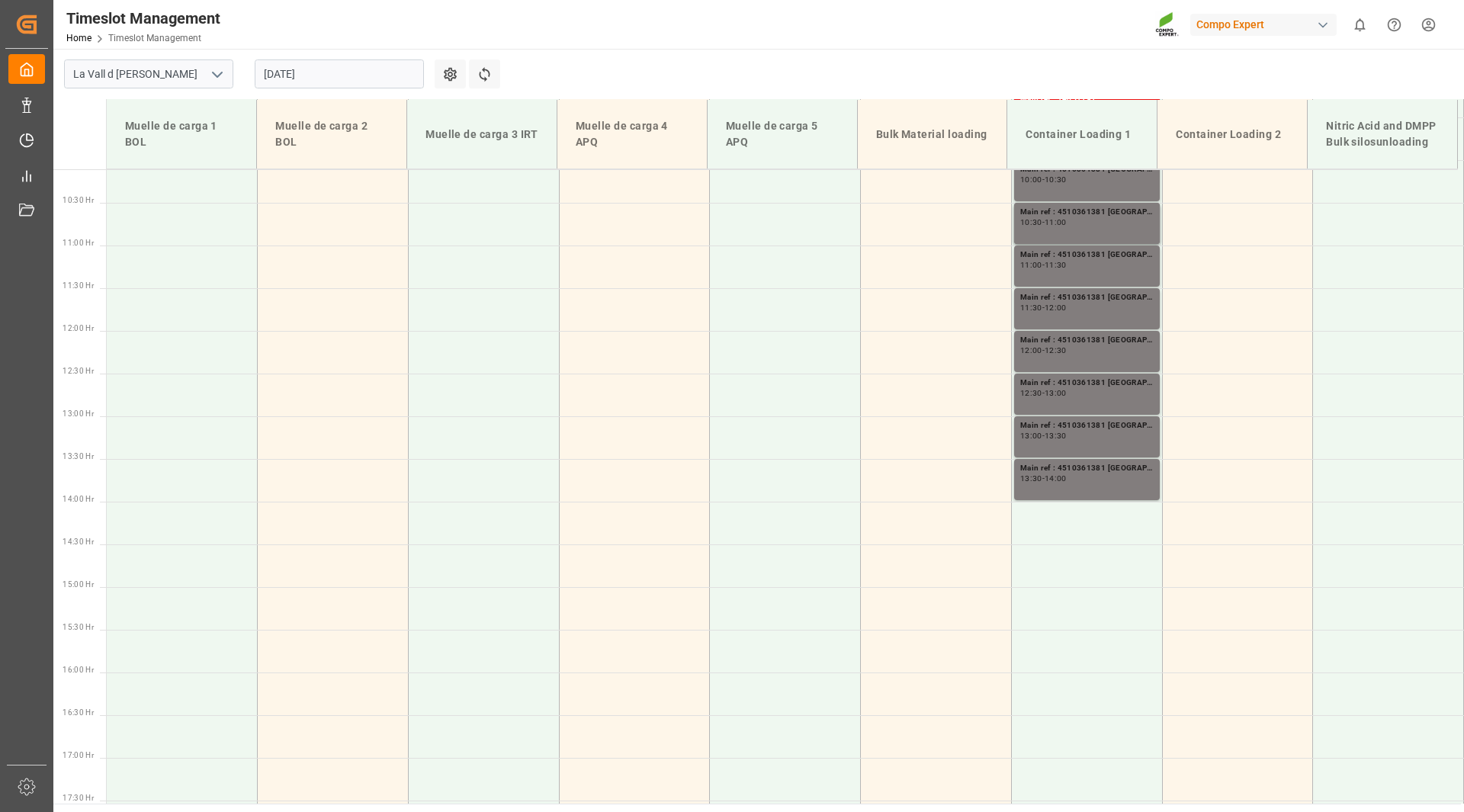
scroll to position [945, 0]
